Goal: Find specific page/section: Find specific page/section

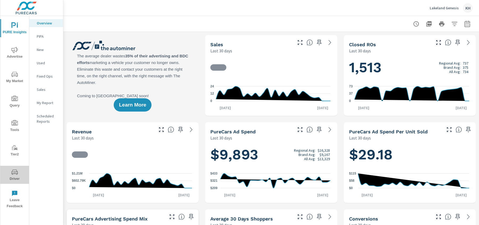
click at [11, 172] on span "Driver" at bounding box center [15, 175] width 26 height 13
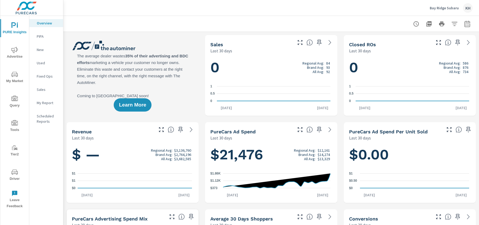
scroll to position [0, 0]
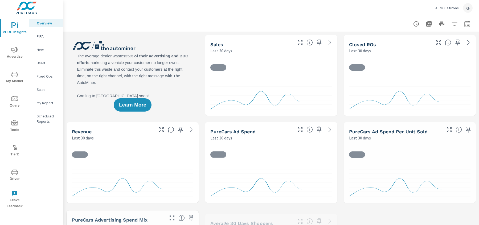
click at [12, 177] on span "Driver" at bounding box center [15, 175] width 26 height 13
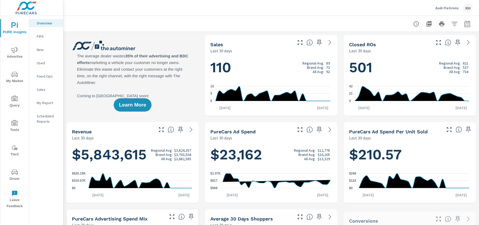
scroll to position [0, 0]
click at [9, 172] on span "Driver" at bounding box center [15, 175] width 26 height 13
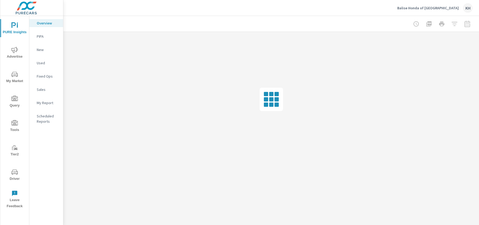
click at [12, 174] on icon "nav menu" at bounding box center [14, 172] width 6 height 6
click at [9, 174] on span "Driver" at bounding box center [15, 175] width 26 height 13
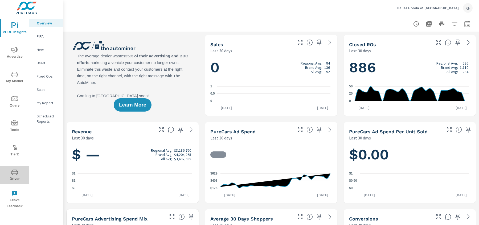
click at [12, 173] on icon "nav menu" at bounding box center [14, 172] width 6 height 6
